Goal: Feedback & Contribution: Submit feedback/report problem

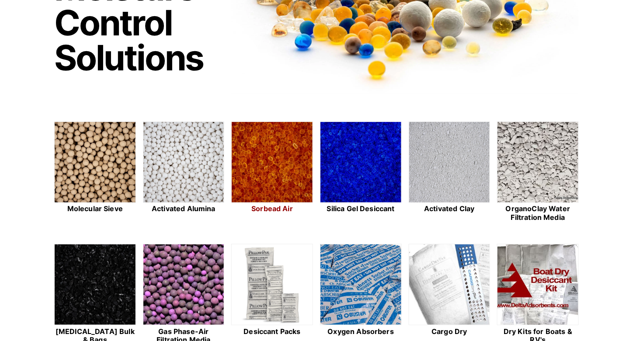
scroll to position [131, 0]
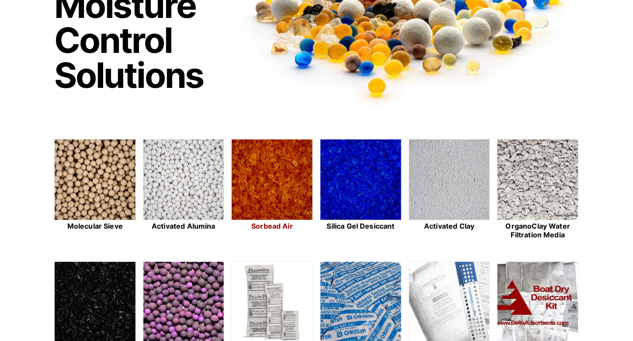
click at [281, 179] on img at bounding box center [272, 179] width 81 height 81
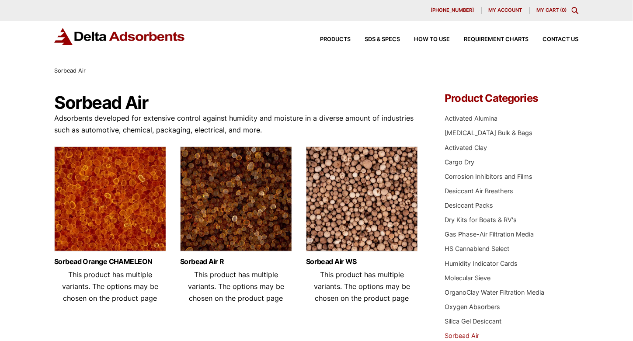
click at [111, 223] on img at bounding box center [110, 200] width 112 height 109
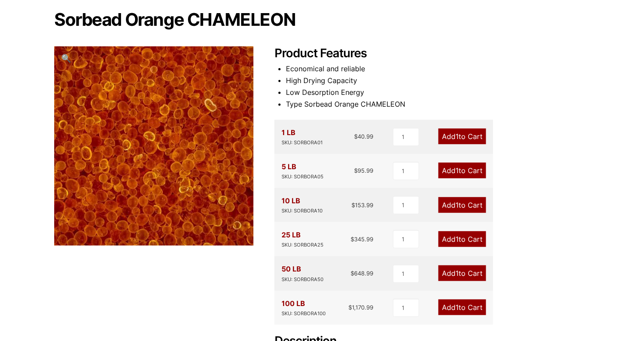
scroll to position [131, 0]
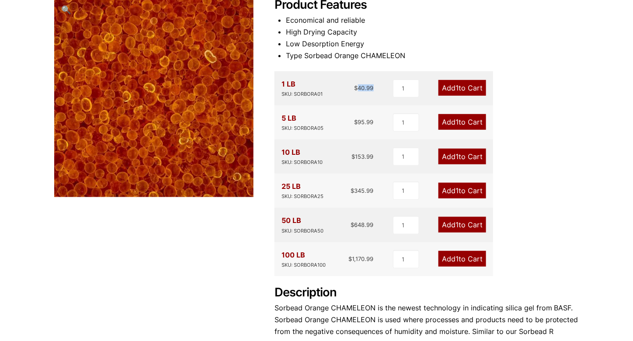
drag, startPoint x: 359, startPoint y: 89, endPoint x: 372, endPoint y: 90, distance: 13.6
click at [372, 90] on bdi "$ 40.99" at bounding box center [363, 87] width 19 height 7
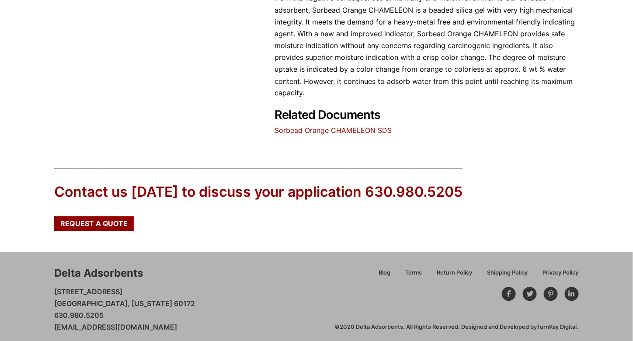
scroll to position [471, 0]
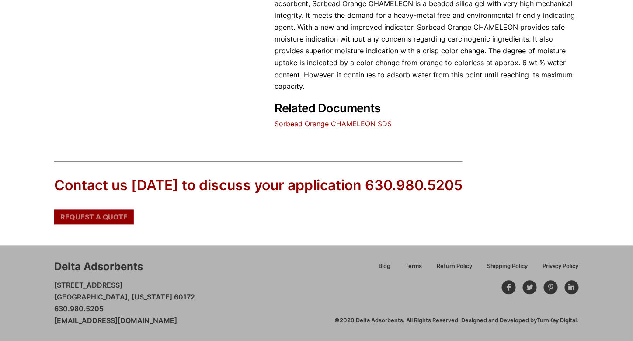
click at [87, 220] on span "Request a Quote" at bounding box center [94, 217] width 68 height 7
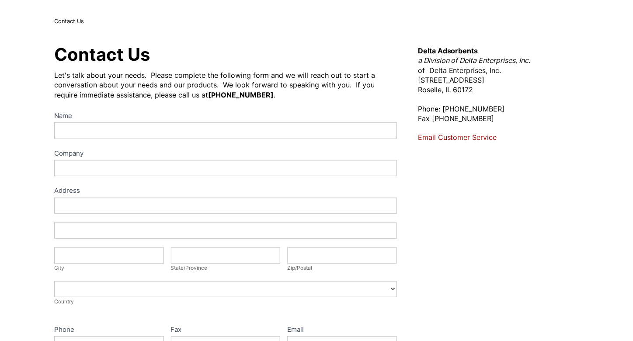
scroll to position [131, 0]
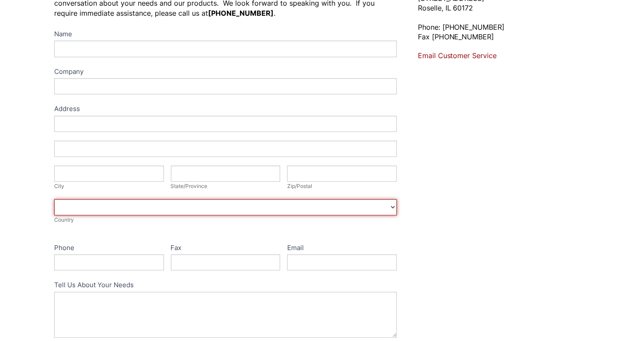
click at [174, 209] on select "Afghanistan Aland Islands Albania Algeria American Samoa Andorra Angola Anguill…" at bounding box center [225, 207] width 343 height 16
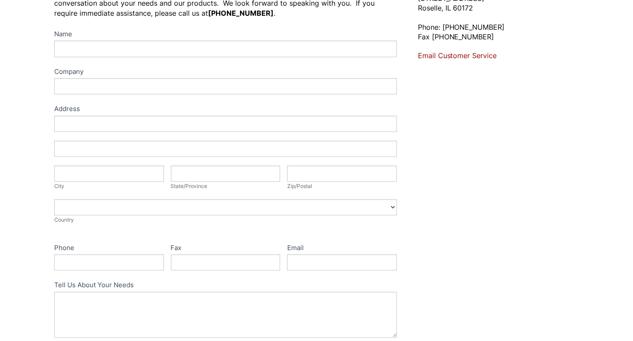
click at [33, 167] on div "Contact Us Let's talk about your needs. Please complete the following form and …" at bounding box center [316, 185] width 633 height 481
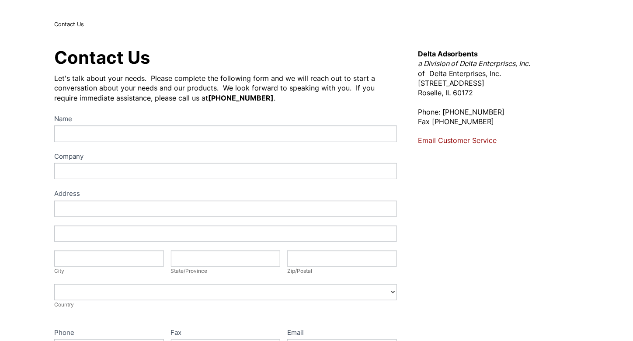
scroll to position [0, 0]
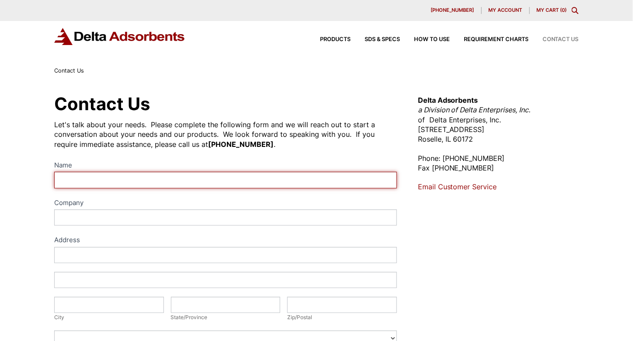
click at [137, 183] on input "Name" at bounding box center [225, 180] width 343 height 16
type input "Brahmputra"
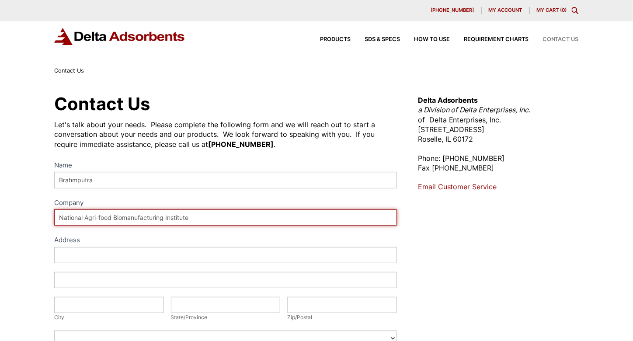
type input "National Agri-food Biomanufacturing Institute"
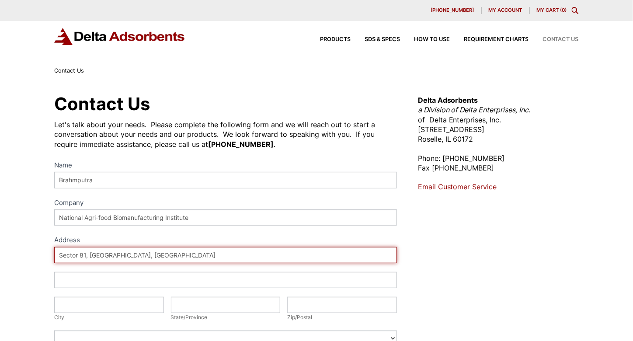
type input "Sector 81, [GEOGRAPHIC_DATA], [GEOGRAPHIC_DATA]"
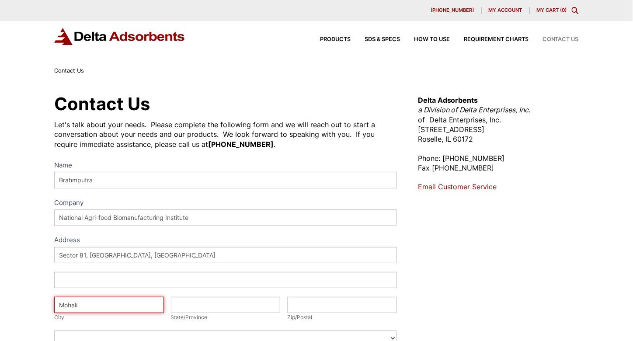
type input "Mohali"
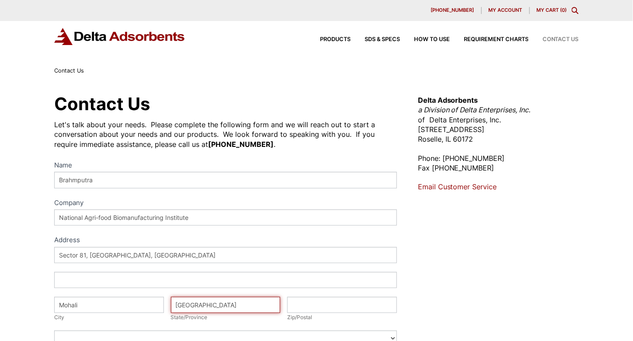
type input "[GEOGRAPHIC_DATA]"
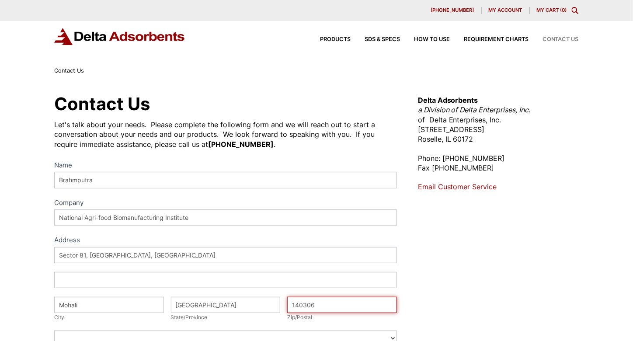
type input "140306"
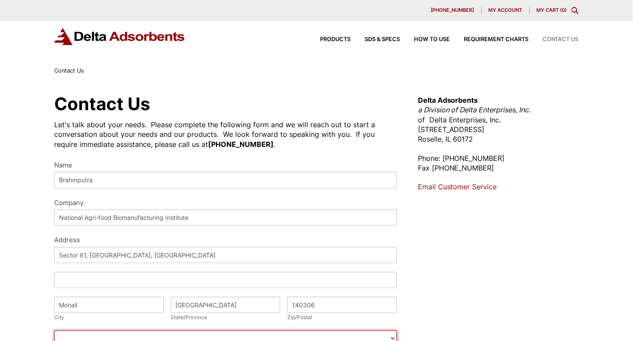
scroll to position [6, 0]
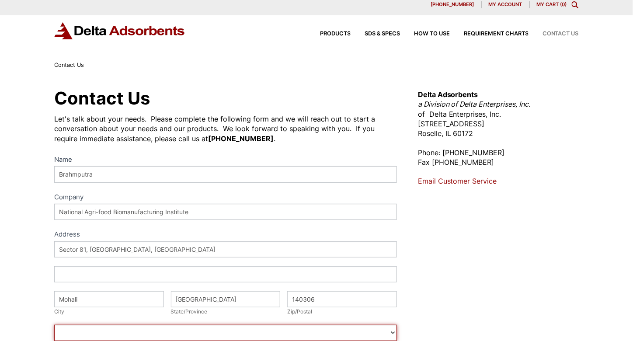
select select "[GEOGRAPHIC_DATA]"
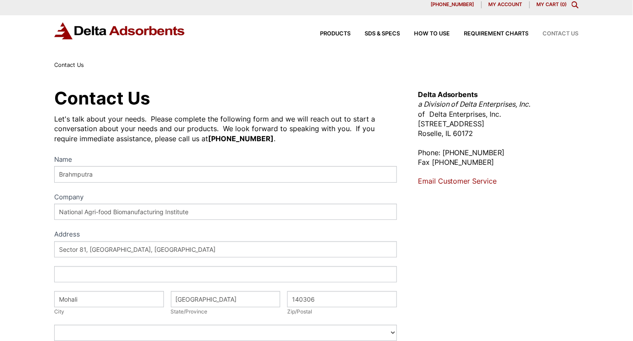
scroll to position [223, 0]
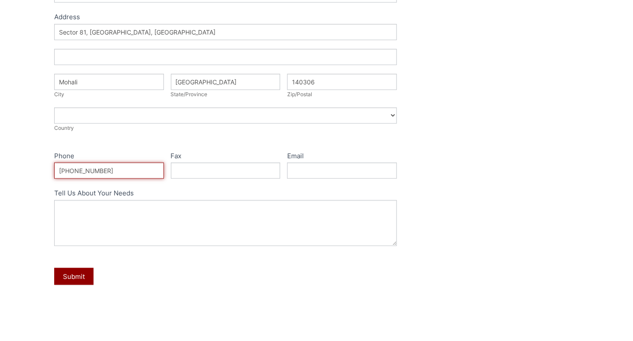
type input "[PHONE_NUMBER]"
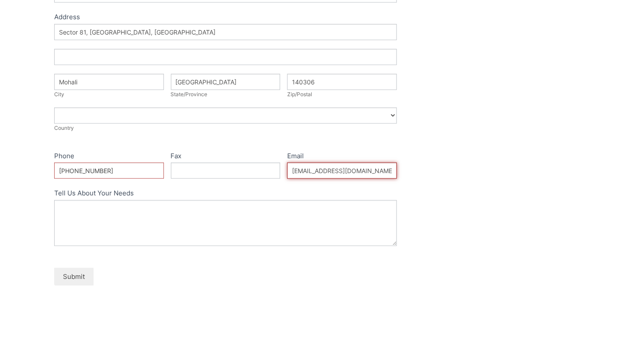
type input "bpmeena07@gmail.com"
click at [62, 278] on button "Submit" at bounding box center [73, 276] width 39 height 17
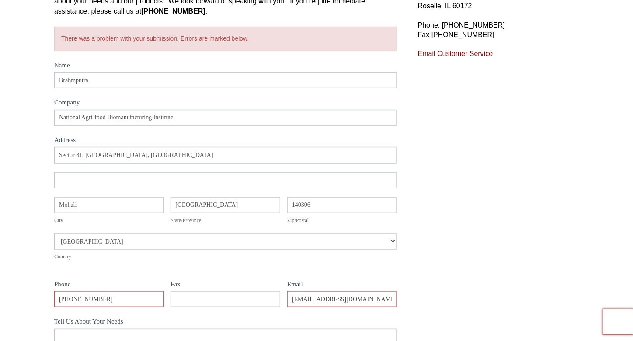
scroll to position [218, 0]
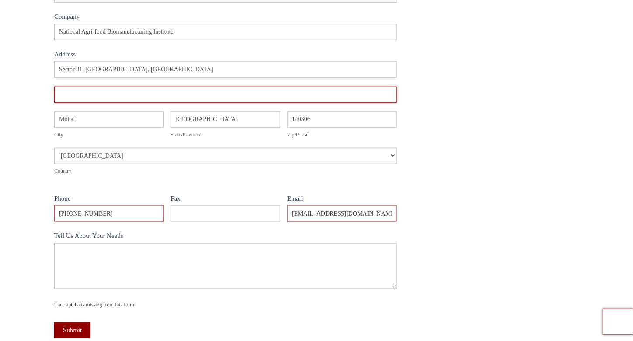
click at [230, 97] on input "Address" at bounding box center [225, 95] width 343 height 16
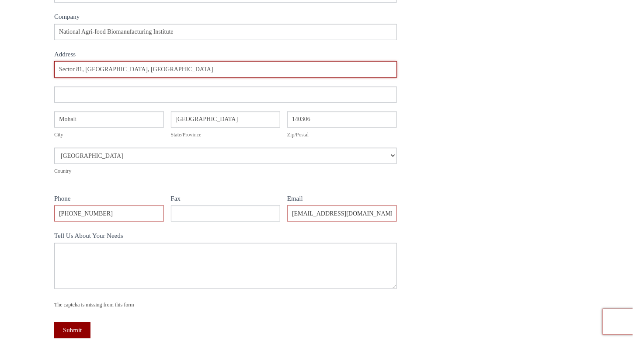
drag, startPoint x: 86, startPoint y: 69, endPoint x: 131, endPoint y: 72, distance: 44.7
click at [131, 71] on input "Sector 81, [GEOGRAPHIC_DATA], [GEOGRAPHIC_DATA]" at bounding box center [225, 69] width 343 height 16
type input "Sector 81,"
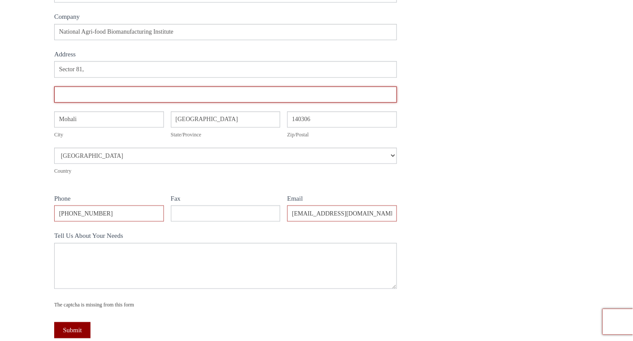
click at [90, 99] on input "Address" at bounding box center [225, 95] width 343 height 16
paste input "Mohali, Punjab"
type input "Mohali, Punjab"
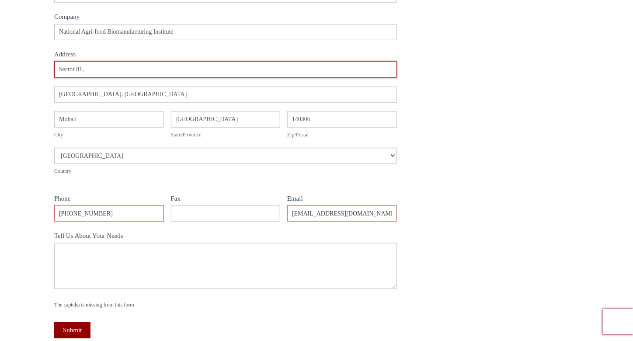
click at [116, 66] on input "Sector 81," at bounding box center [225, 69] width 343 height 16
type input "Sector 81, SAS Nagar"
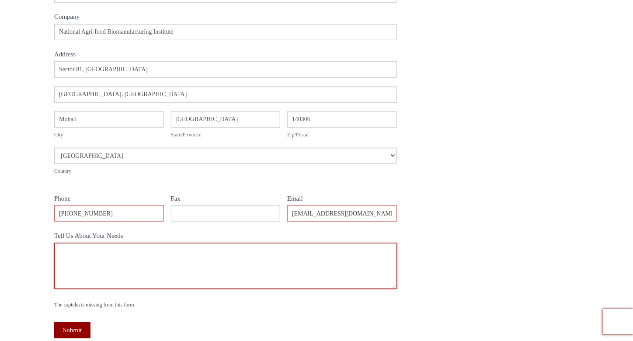
click at [125, 264] on textarea "Tell Us About Your Needs" at bounding box center [225, 266] width 343 height 46
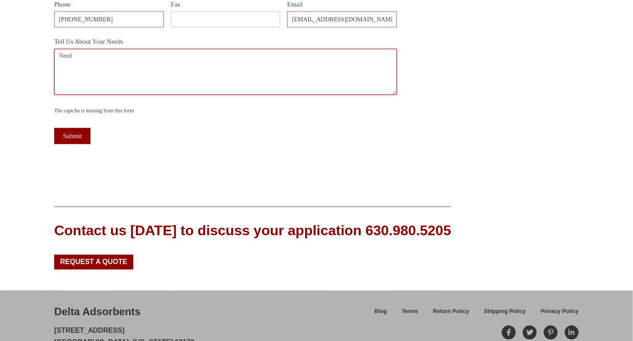
scroll to position [437, 0]
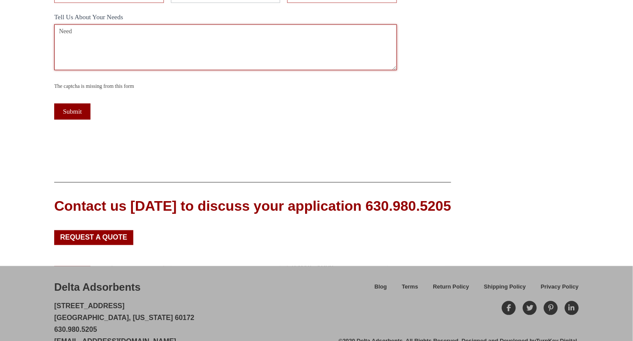
paste textarea "Sorbead Orange CHAMELEON"
click at [256, 32] on textarea "We Sorbead Orange CHAMELEON absorbent to use as water desiccant" at bounding box center [225, 47] width 343 height 46
type textarea "We Sorbead Orange CHAMELEON absorbent to use as water desiccant in Li6800 instr…"
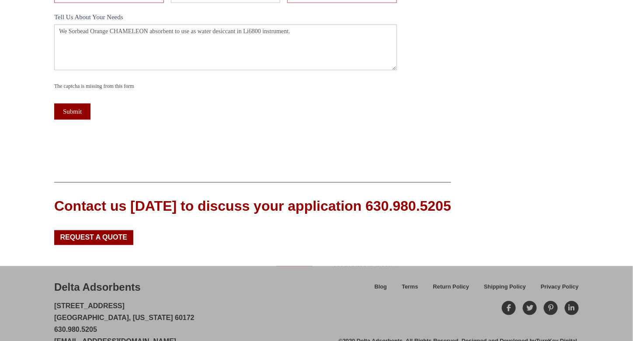
click at [82, 86] on div "The captcha is missing from this form" at bounding box center [225, 86] width 343 height 9
click at [78, 101] on div "Submit" at bounding box center [225, 111] width 343 height 25
click at [78, 108] on button "Submit" at bounding box center [72, 112] width 36 height 16
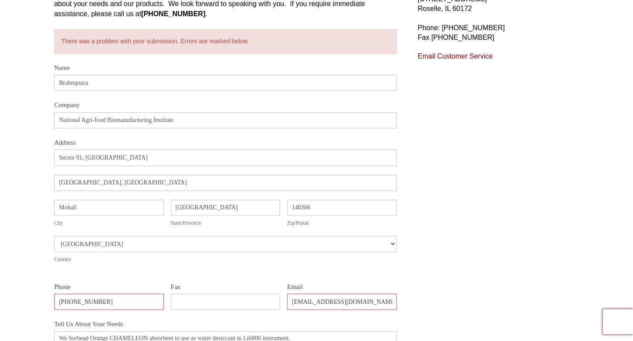
scroll to position [93, 0]
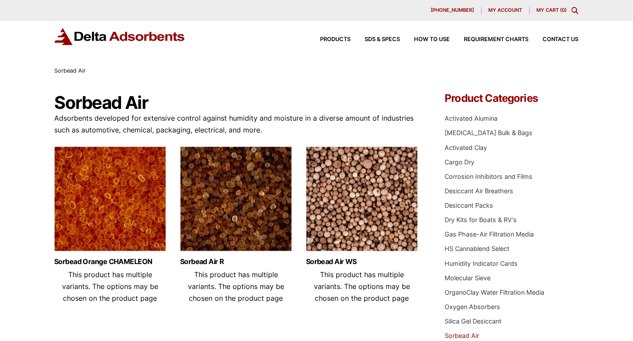
scroll to position [44, 0]
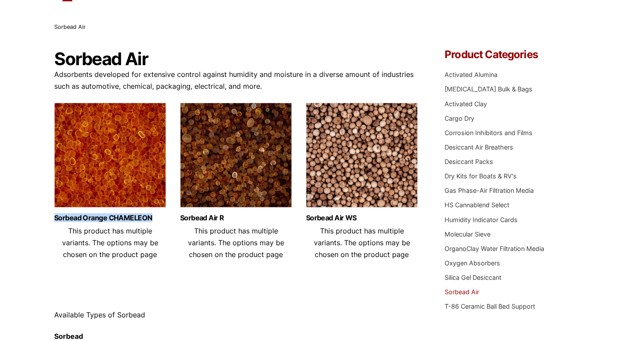
drag, startPoint x: 51, startPoint y: 218, endPoint x: 156, endPoint y: 222, distance: 104.5
click at [156, 222] on div "Our website has detected that you are using an outdated browser that will preve…" at bounding box center [316, 338] width 633 height 764
copy link "Sorbead Orange CHAMELEON"
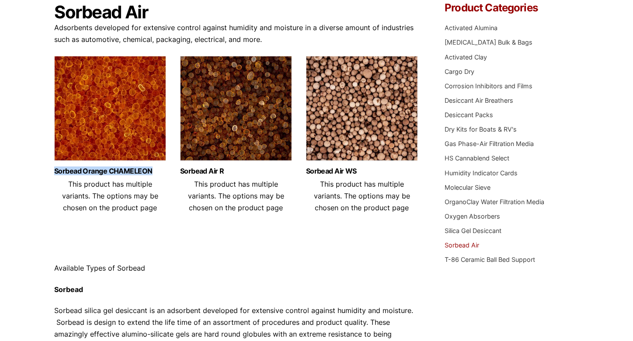
scroll to position [0, 0]
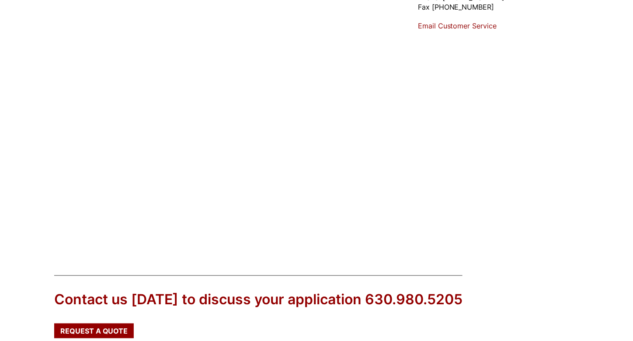
scroll to position [274, 0]
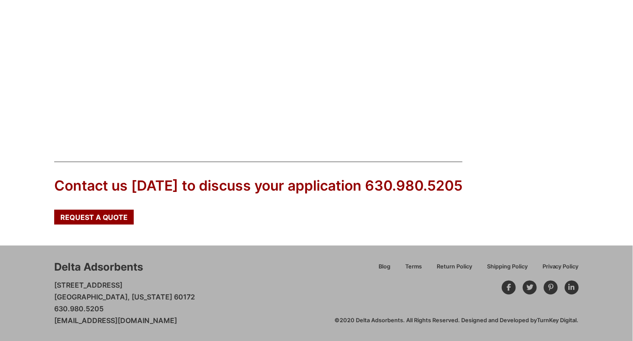
click at [86, 189] on div "Contact us [DATE] to discuss your application 630.980.5205" at bounding box center [258, 186] width 408 height 20
click at [89, 187] on div "Contact us [DATE] to discuss your application 630.980.5205" at bounding box center [258, 186] width 408 height 20
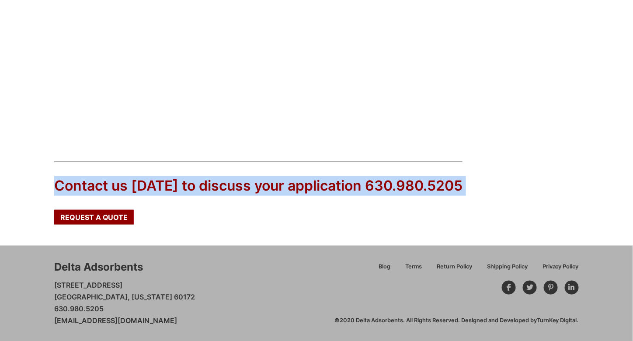
click at [89, 187] on div "Contact us [DATE] to discuss your application 630.980.5205" at bounding box center [258, 186] width 408 height 20
click at [180, 211] on div "Contact us [DATE] to discuss your application 630.980.5205 Request a Quote" at bounding box center [258, 193] width 408 height 63
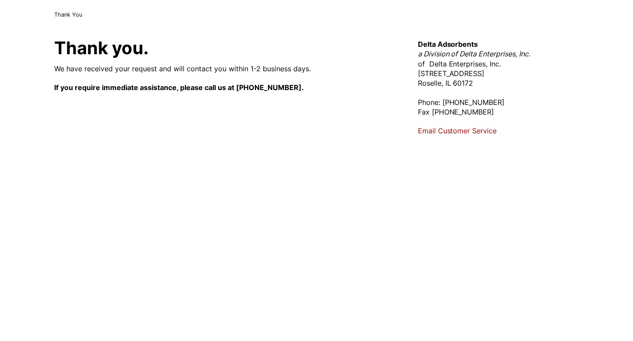
scroll to position [0, 0]
